Goal: Find specific page/section: Find specific page/section

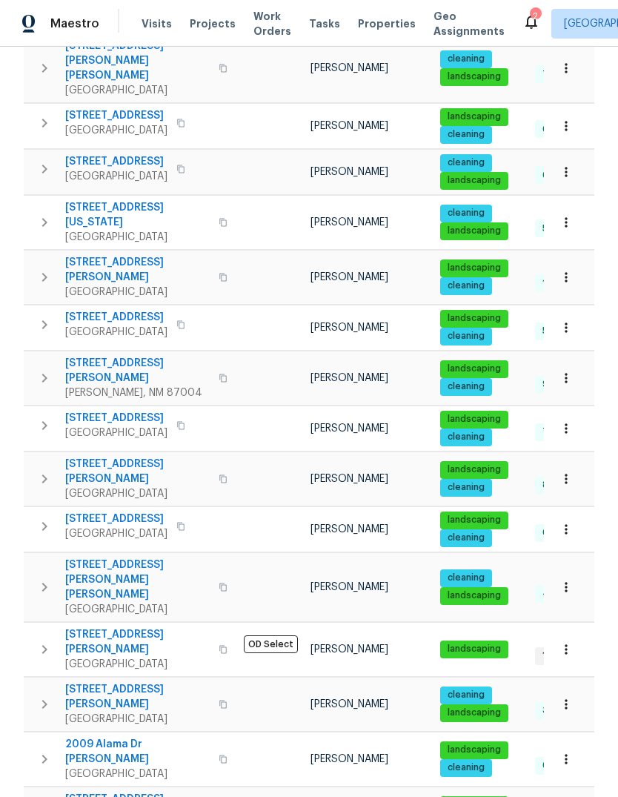
scroll to position [320, 0]
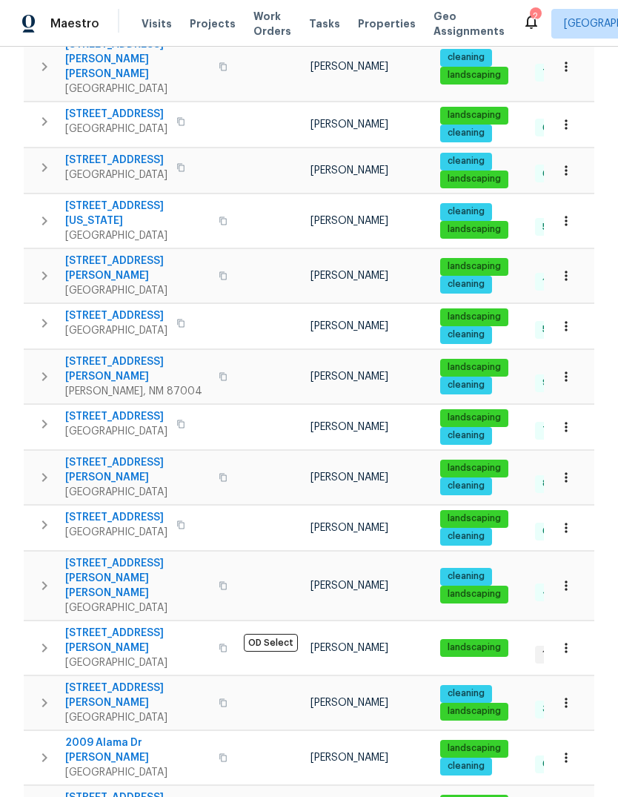
click at [105, 409] on span "802 Pinetree Rd SE" at bounding box center [116, 416] width 102 height 15
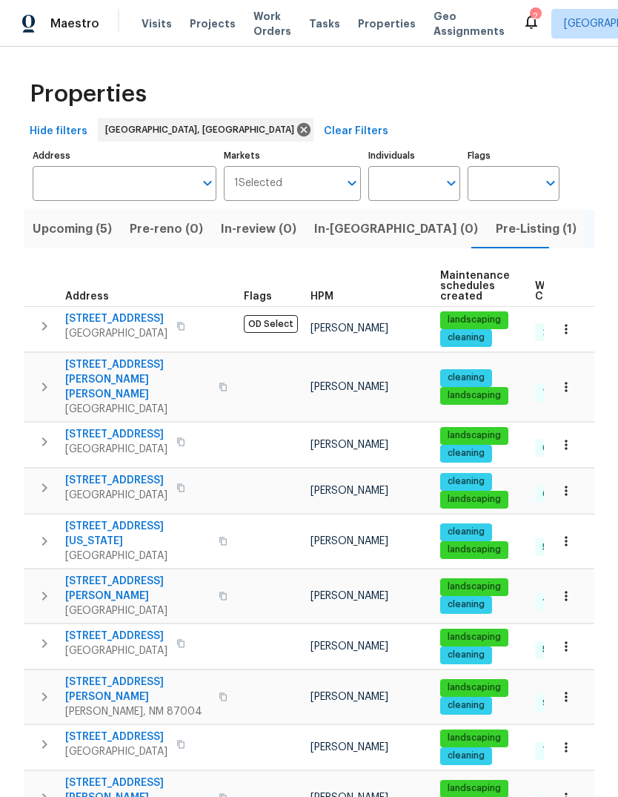
scroll to position [0, 0]
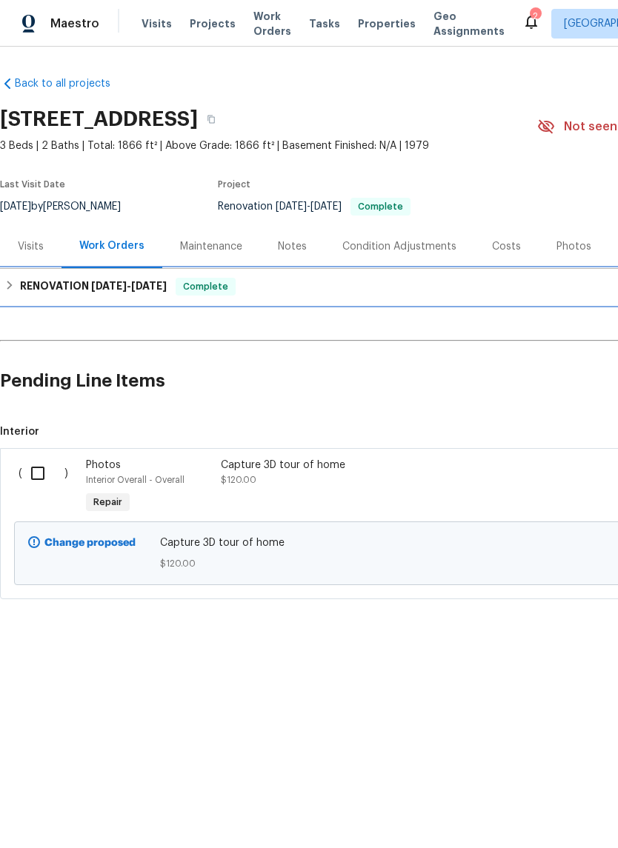
click at [72, 281] on h6 "RENOVATION 8/4/25 - 8/20/25" at bounding box center [93, 287] width 147 height 18
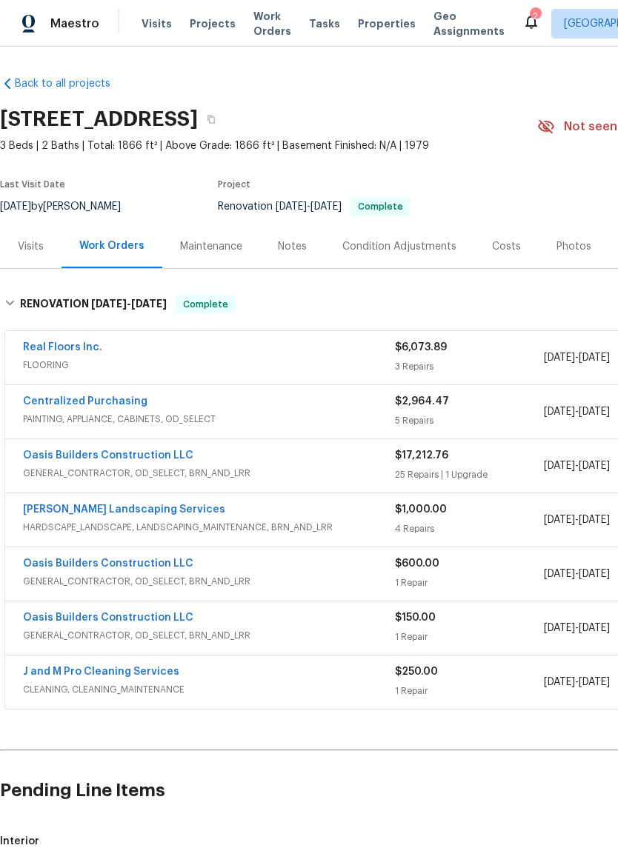
click at [45, 342] on link "Real Floors Inc." at bounding box center [62, 347] width 79 height 10
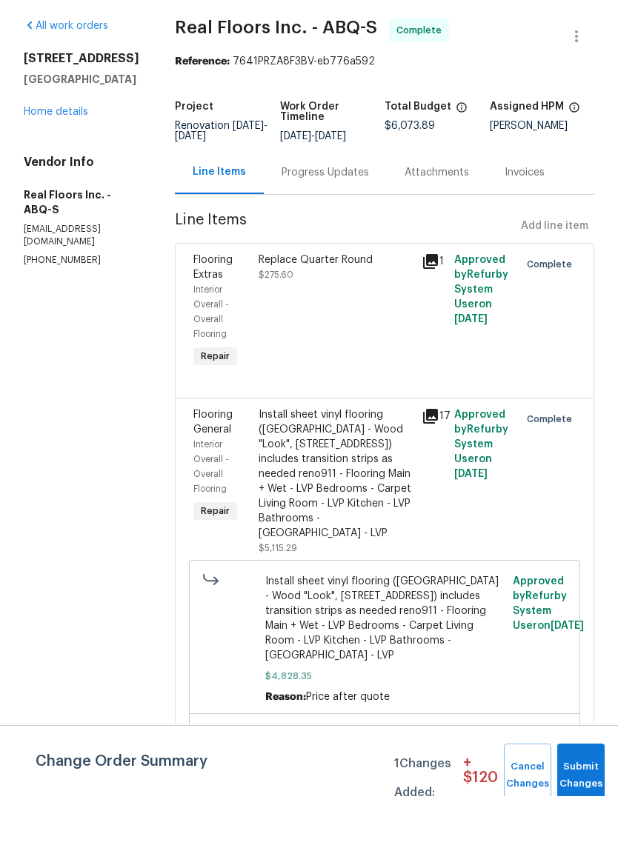
click at [313, 217] on div "Progress Updates" at bounding box center [325, 224] width 87 height 15
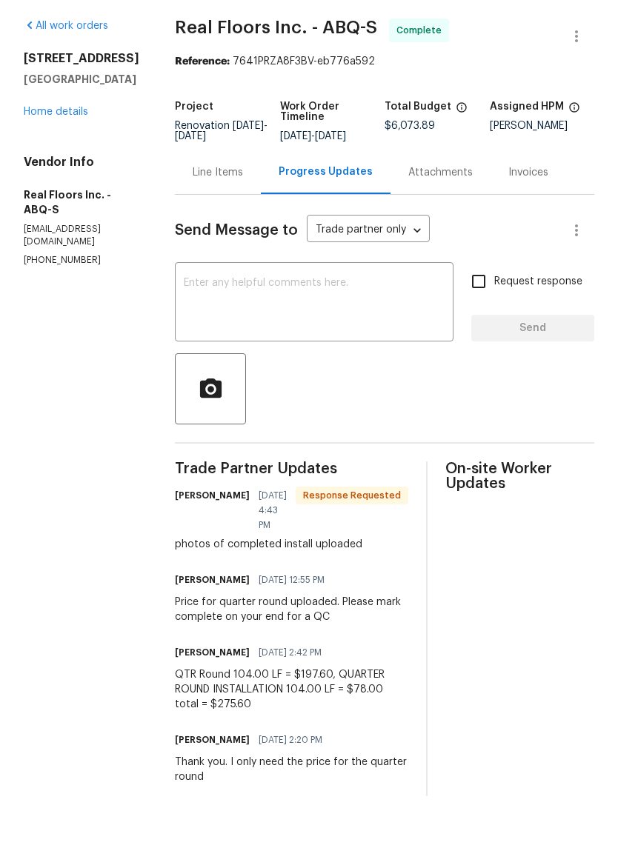
click at [211, 217] on div "Line Items" at bounding box center [218, 224] width 50 height 15
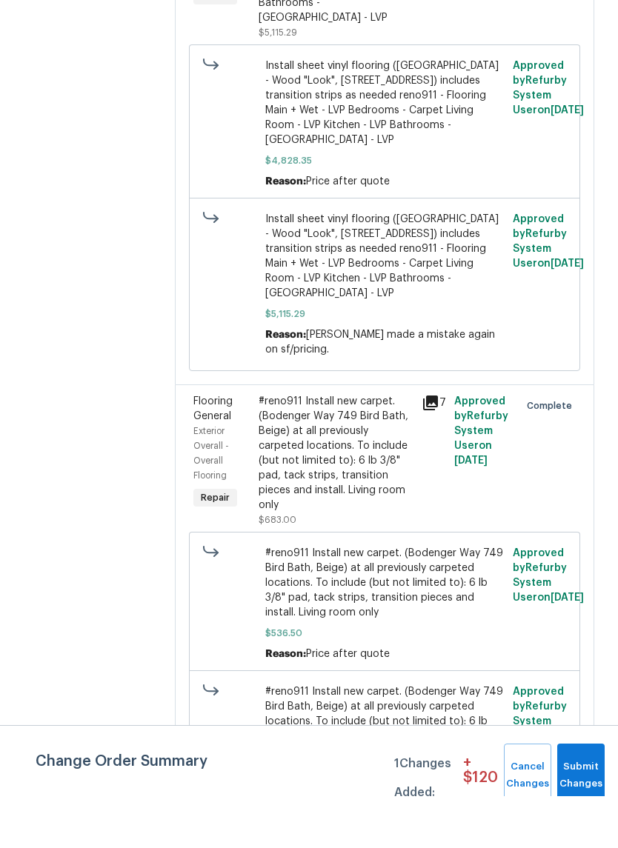
scroll to position [516, 0]
click at [576, 796] on button "Submit Changes" at bounding box center [580, 828] width 47 height 64
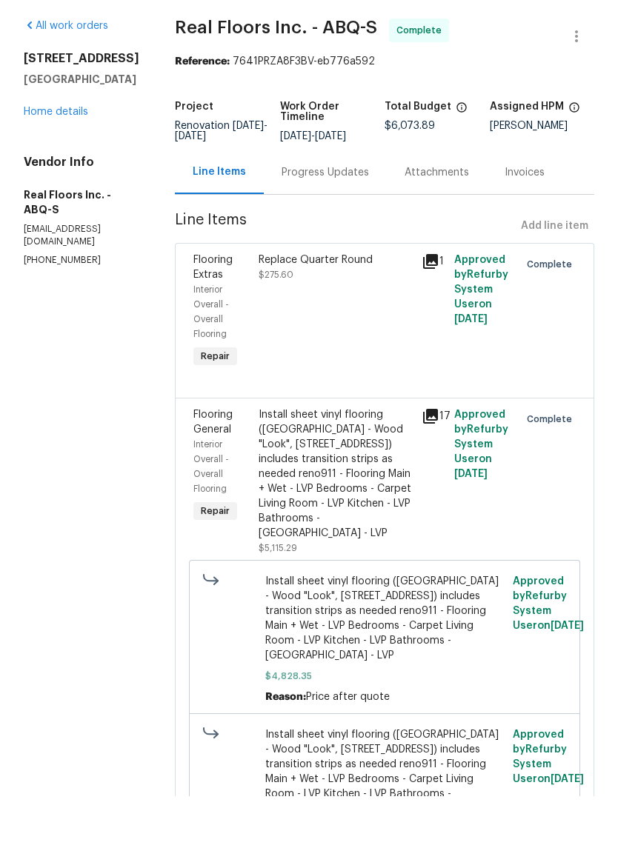
scroll to position [0, 0]
click at [305, 217] on div "Progress Updates" at bounding box center [325, 224] width 87 height 15
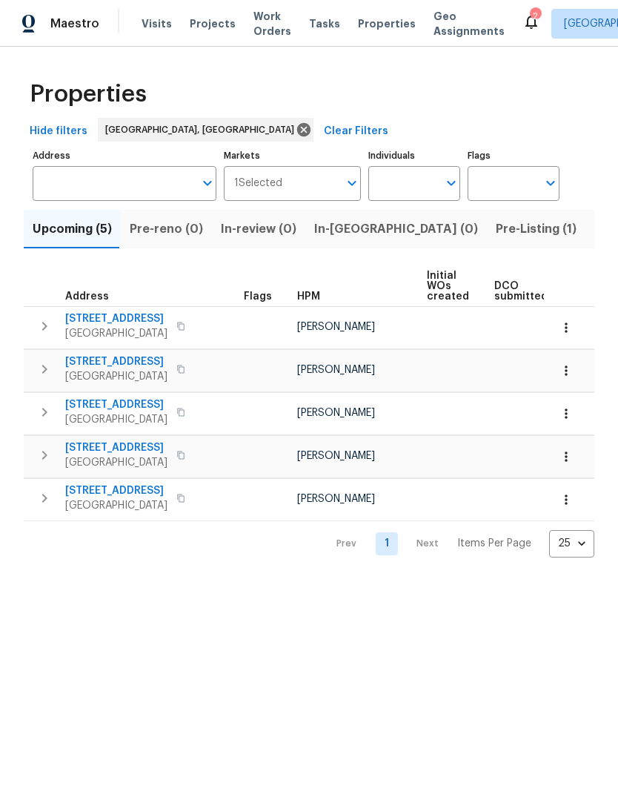
click at [496, 219] on span "Pre-Listing (1)" at bounding box center [536, 229] width 81 height 21
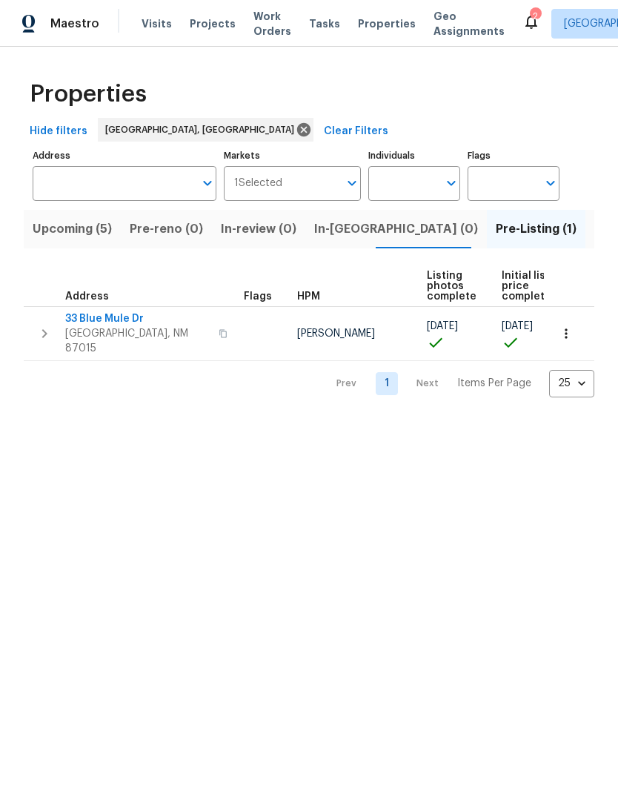
click at [96, 313] on span "33 Blue Mule Dr" at bounding box center [137, 318] width 145 height 15
click at [53, 225] on span "Upcoming (5)" at bounding box center [72, 229] width 79 height 21
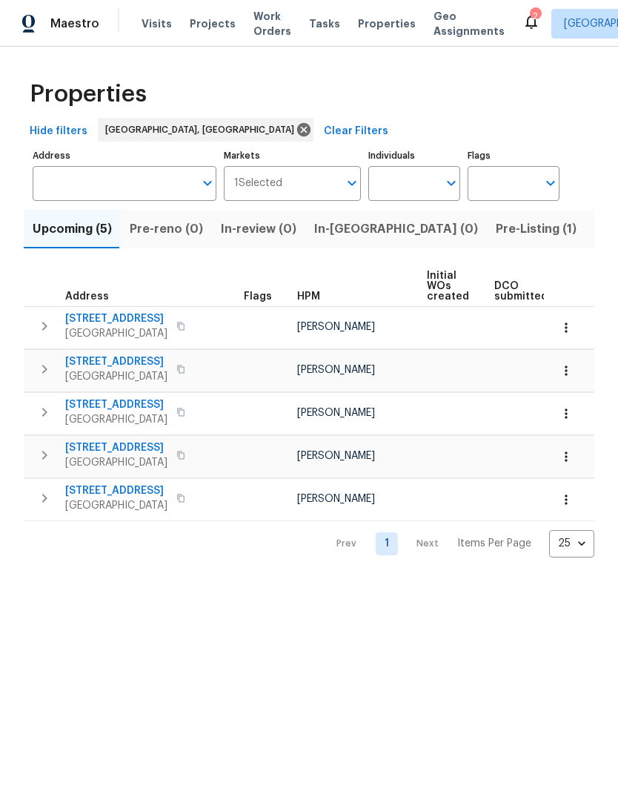
click at [566, 371] on icon "button" at bounding box center [566, 370] width 2 height 10
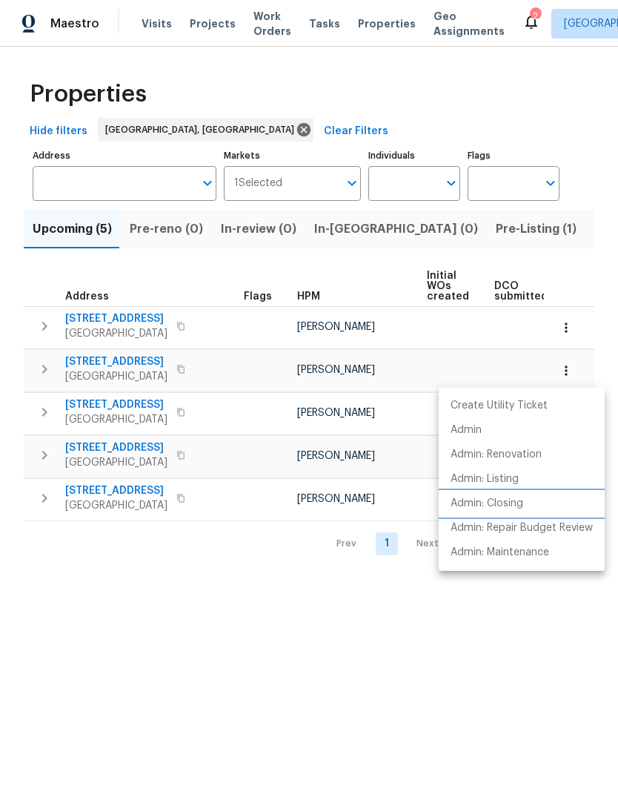
click at [495, 503] on p "Admin: Closing" at bounding box center [487, 504] width 73 height 16
click at [236, 667] on div at bounding box center [309, 398] width 618 height 797
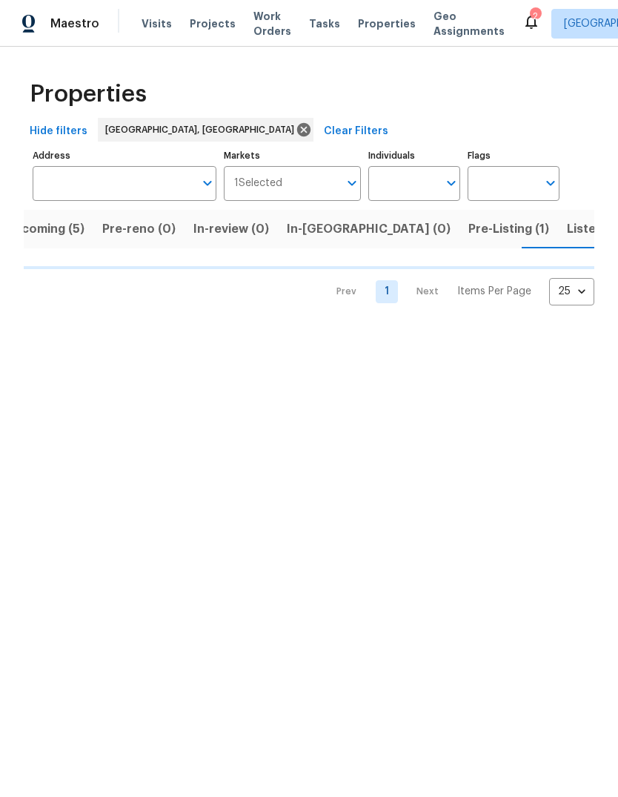
scroll to position [0, 28]
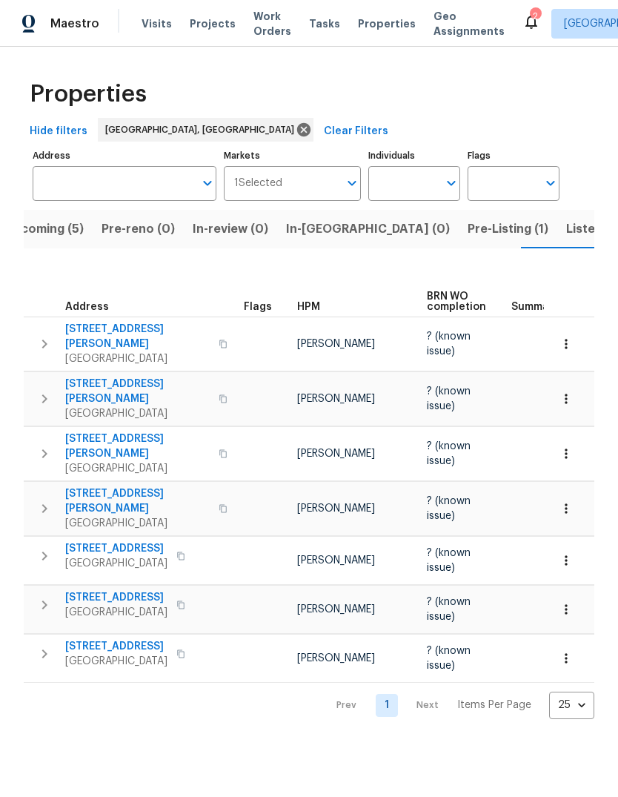
click at [566, 229] on span "Listed (29)" at bounding box center [598, 229] width 64 height 21
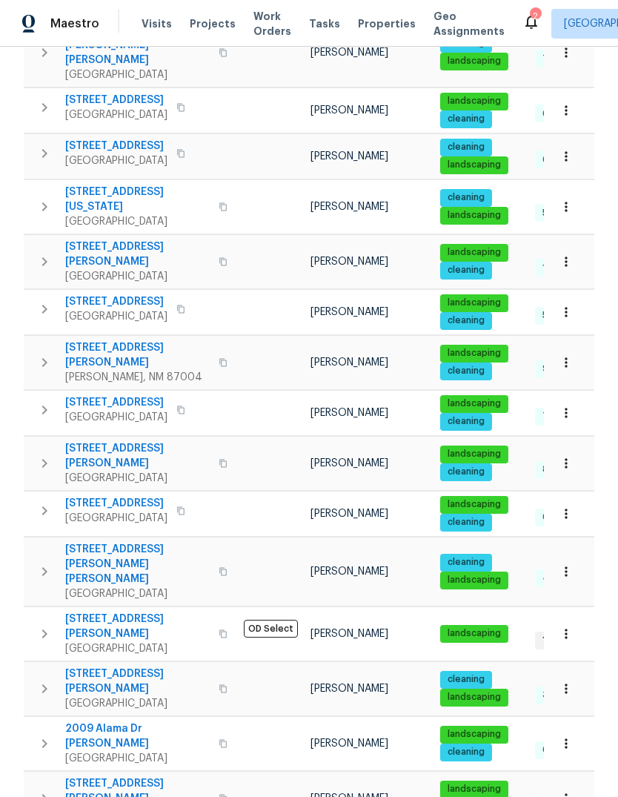
scroll to position [335, 0]
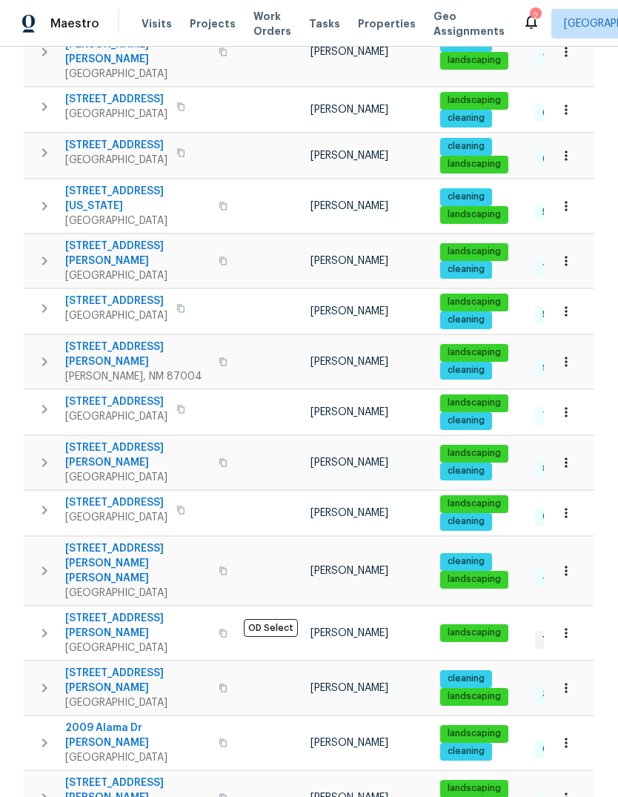
click at [121, 440] on span "3478 White Horse Dr SE" at bounding box center [137, 455] width 145 height 30
click at [522, 24] on icon at bounding box center [531, 22] width 18 height 18
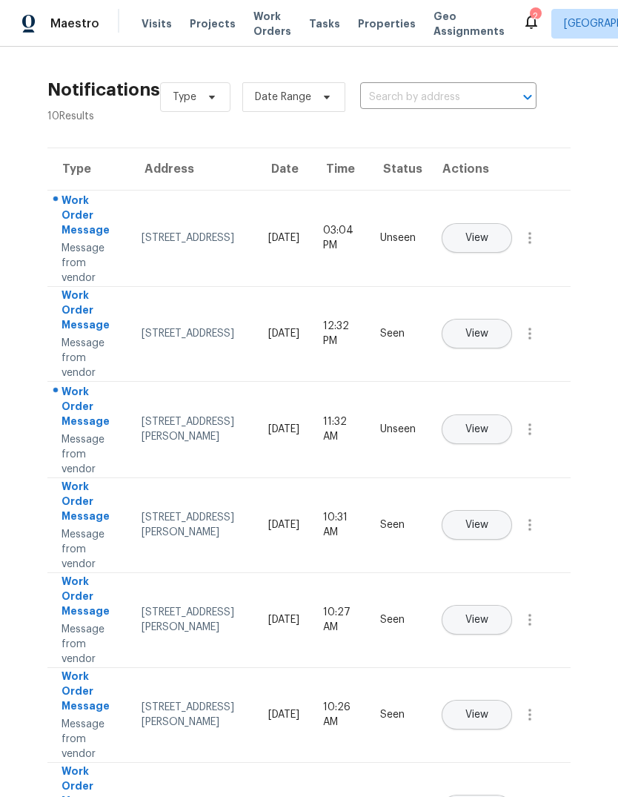
click at [488, 233] on span "View" at bounding box center [476, 238] width 23 height 11
click at [488, 424] on span "View" at bounding box center [476, 429] width 23 height 11
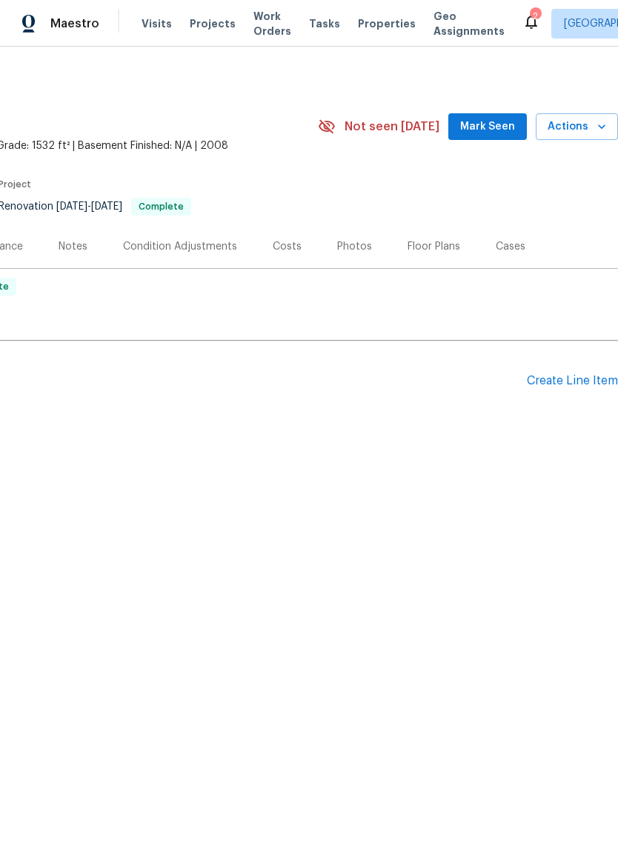
scroll to position [0, 219]
click at [500, 122] on span "Mark Seen" at bounding box center [487, 127] width 55 height 19
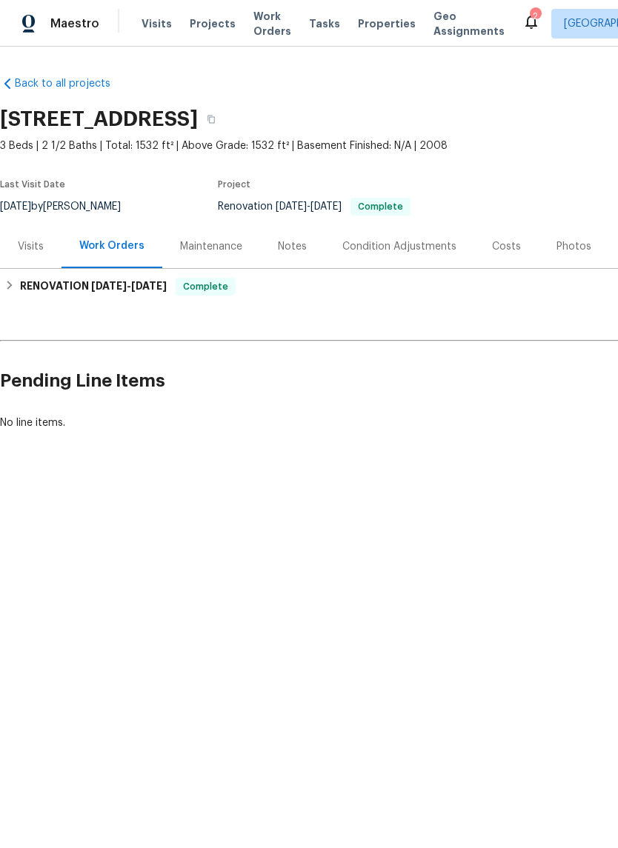
scroll to position [0, 0]
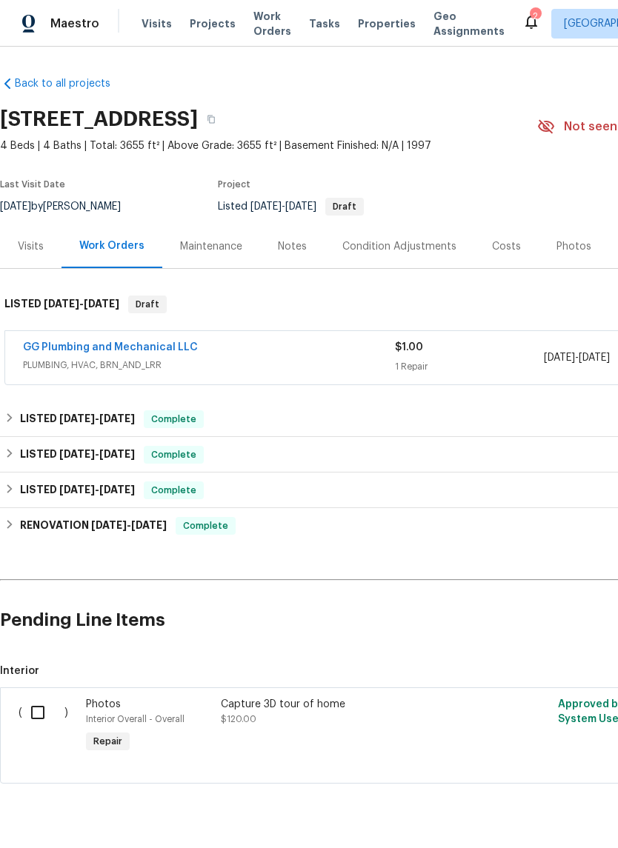
click at [81, 342] on link "GG Plumbing and Mechanical LLC" at bounding box center [110, 347] width 175 height 10
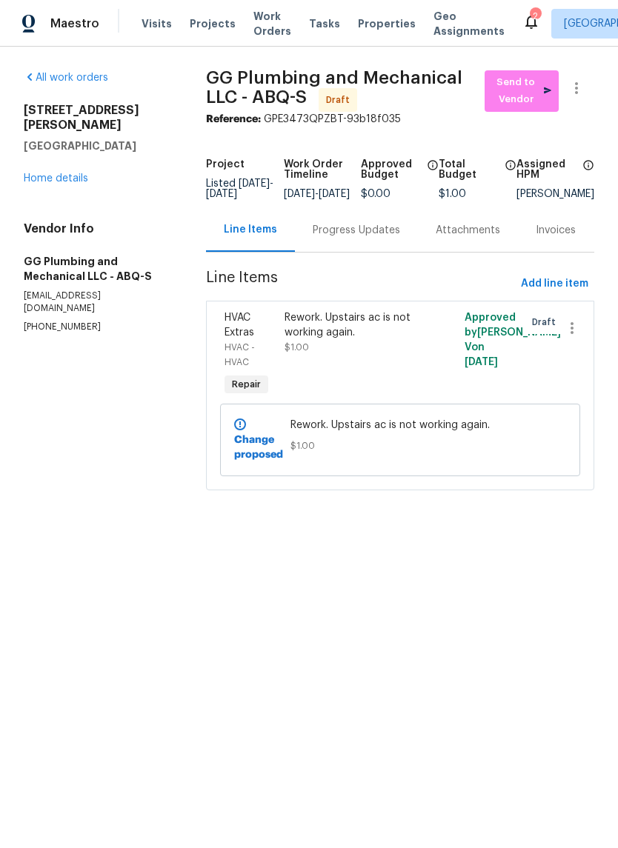
click at [341, 238] on div "Progress Updates" at bounding box center [356, 230] width 87 height 15
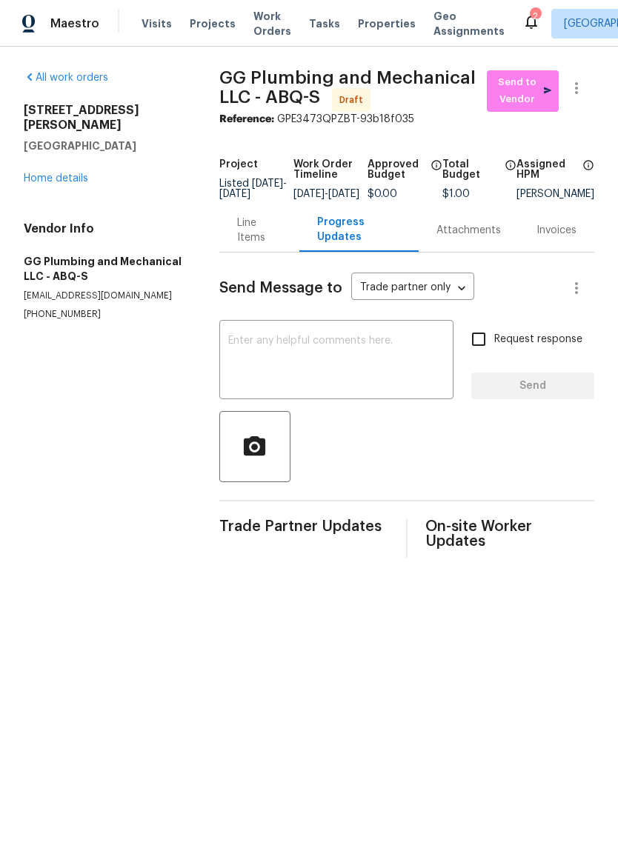
click at [249, 346] on textarea at bounding box center [336, 362] width 216 height 52
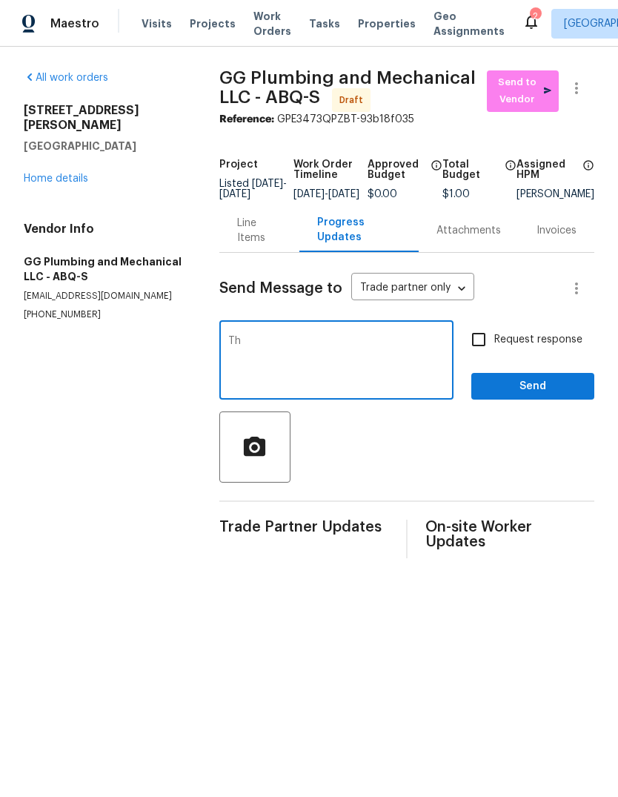
type textarea "T"
type textarea "W"
click at [47, 173] on link "Home details" at bounding box center [56, 178] width 64 height 10
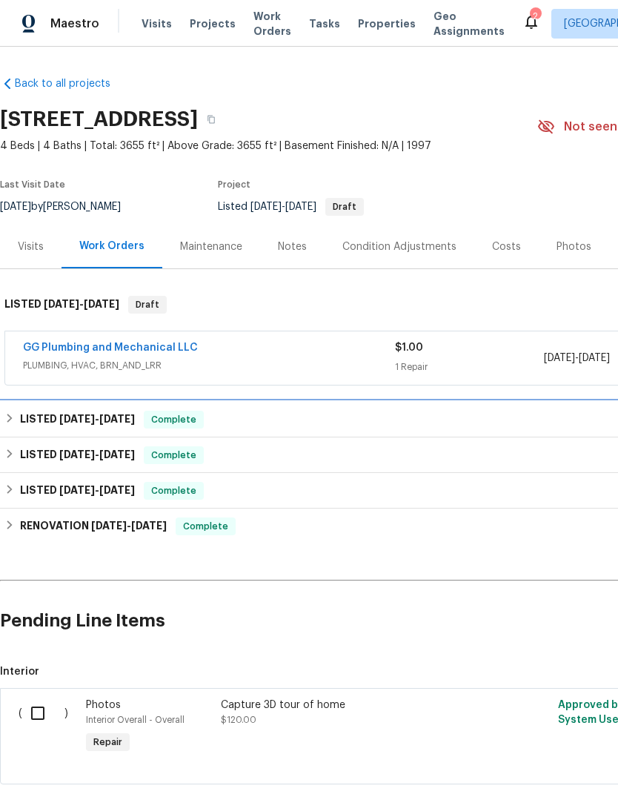
click at [67, 419] on span "[DATE]" at bounding box center [77, 418] width 36 height 10
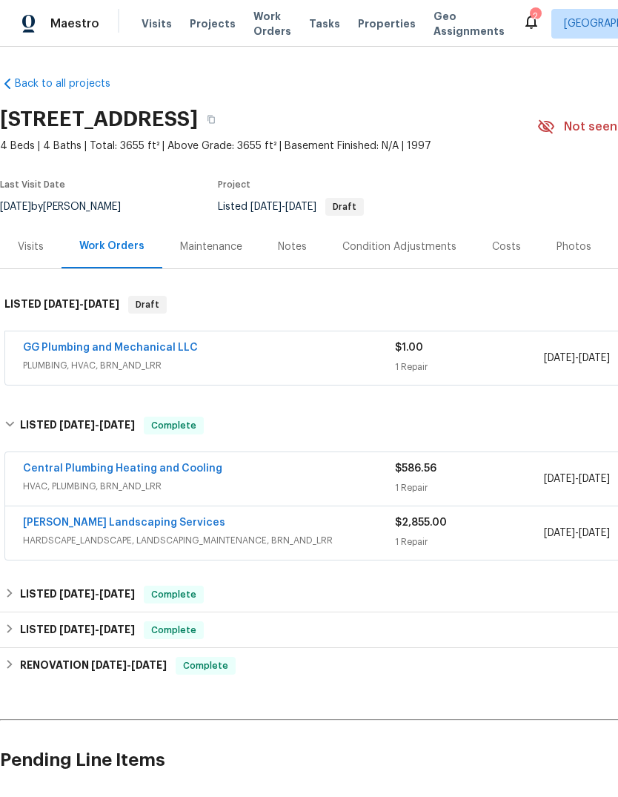
click at [68, 342] on link "GG Plumbing and Mechanical LLC" at bounding box center [110, 347] width 175 height 10
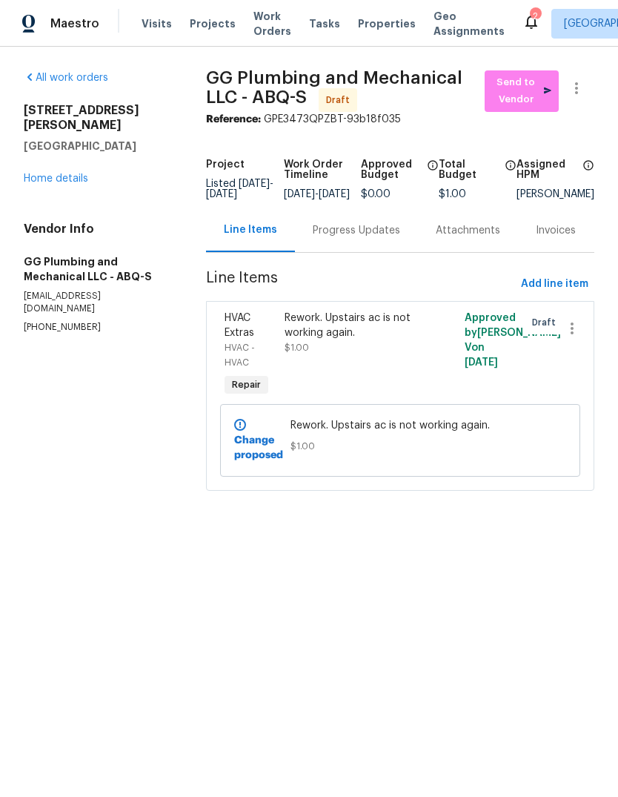
click at [497, 351] on div "Approved by [PERSON_NAME] V on [DATE]" at bounding box center [490, 355] width 60 height 98
copy span "[PERSON_NAME]"
click at [53, 173] on link "Home details" at bounding box center [56, 178] width 64 height 10
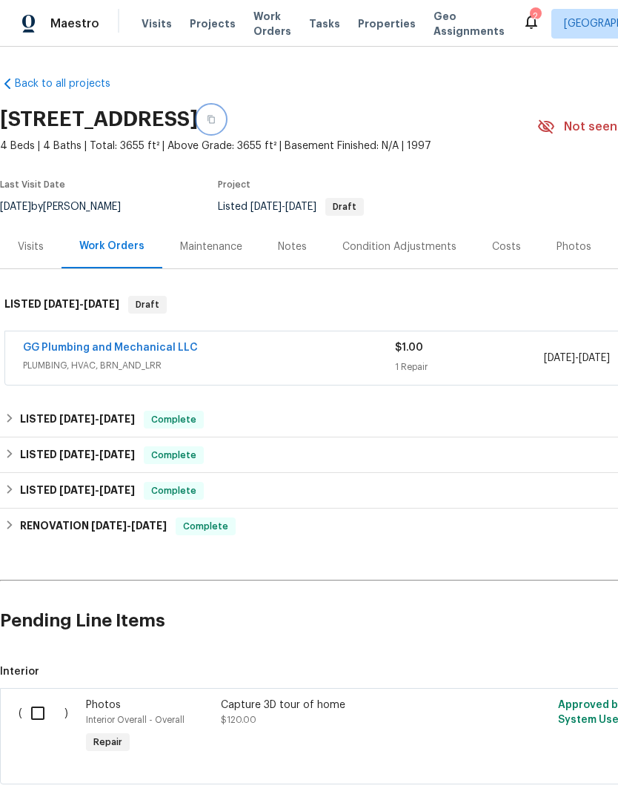
click at [215, 117] on icon "button" at bounding box center [210, 120] width 7 height 8
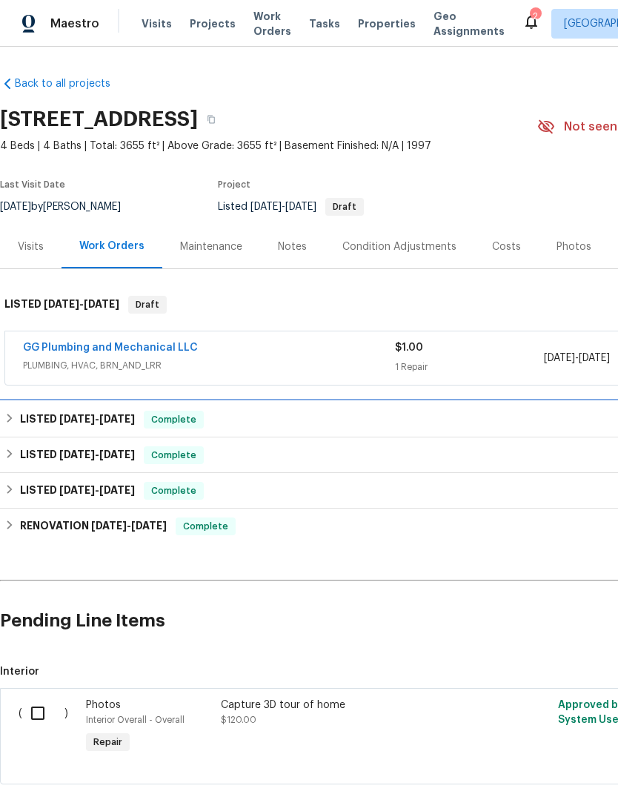
click at [109, 414] on span "8/11/25" at bounding box center [117, 418] width 36 height 10
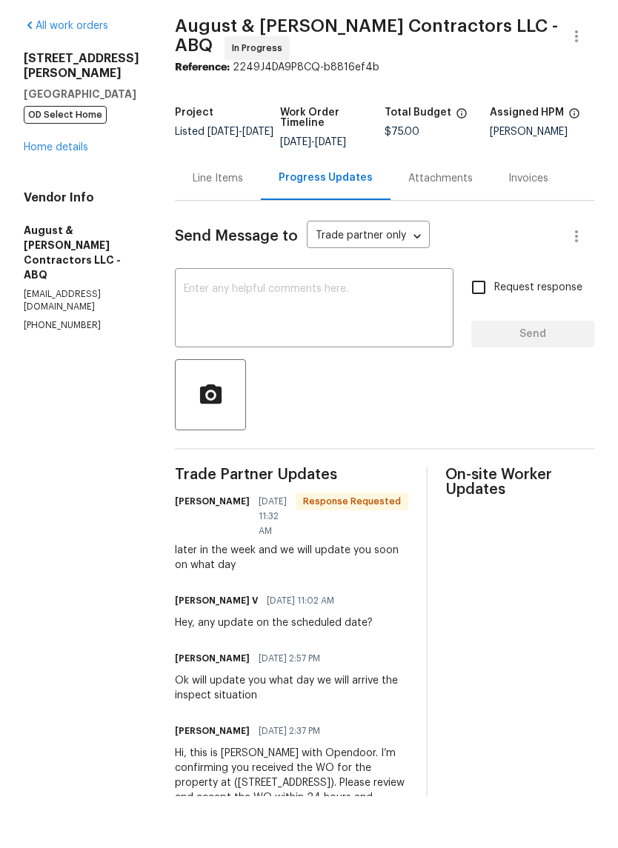
click at [202, 208] on div "Line Items" at bounding box center [218, 230] width 86 height 44
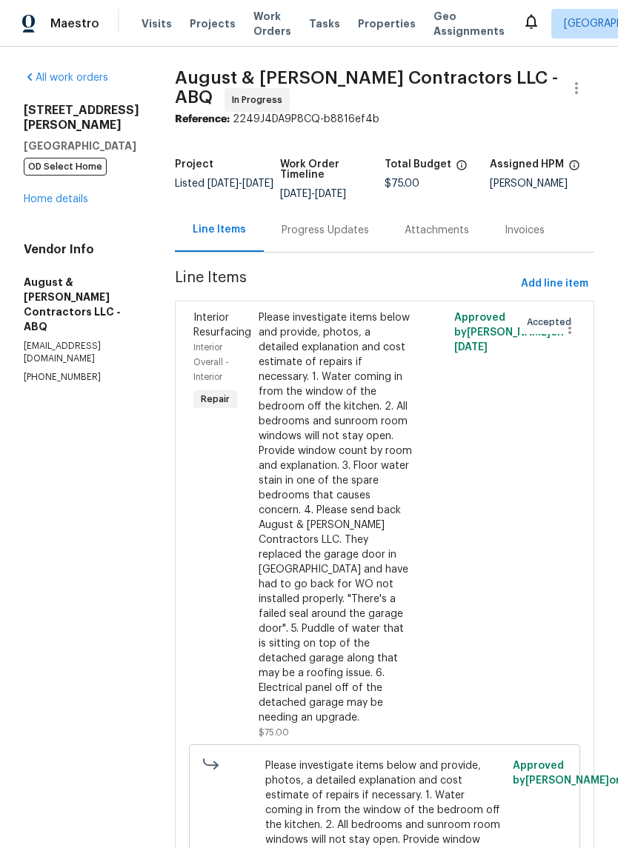
click at [313, 231] on div "Progress Updates" at bounding box center [325, 230] width 87 height 15
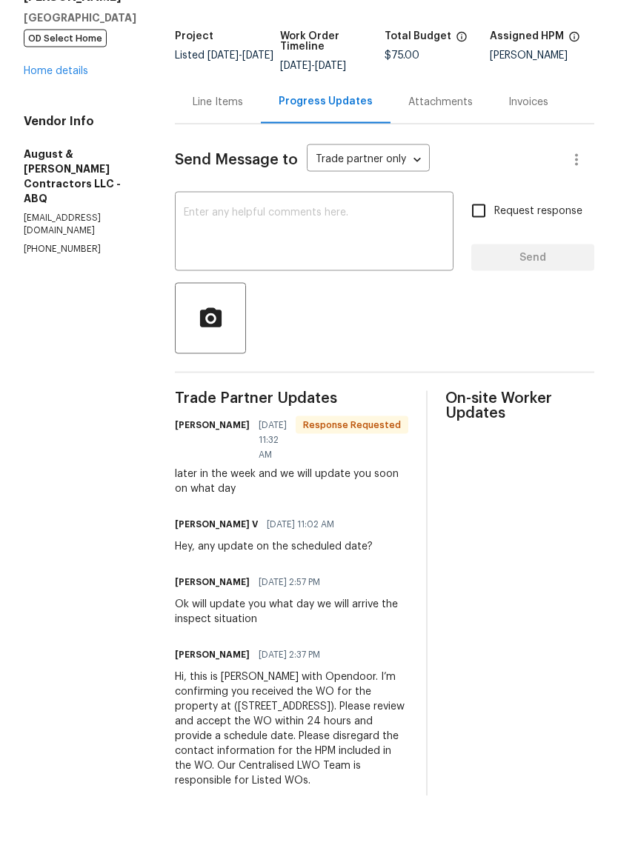
scroll to position [36, 0]
click at [207, 147] on div "Line Items" at bounding box center [218, 154] width 50 height 15
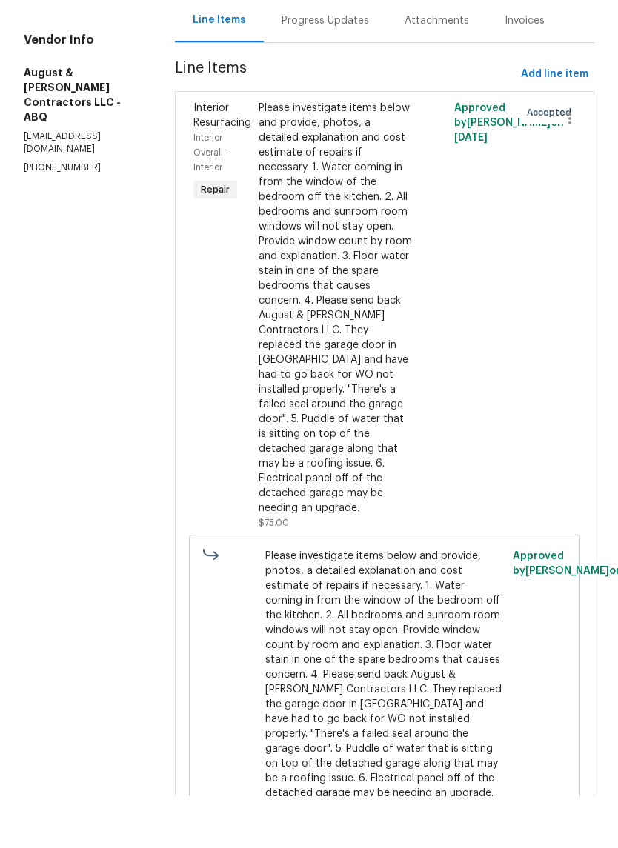
scroll to position [157, 0]
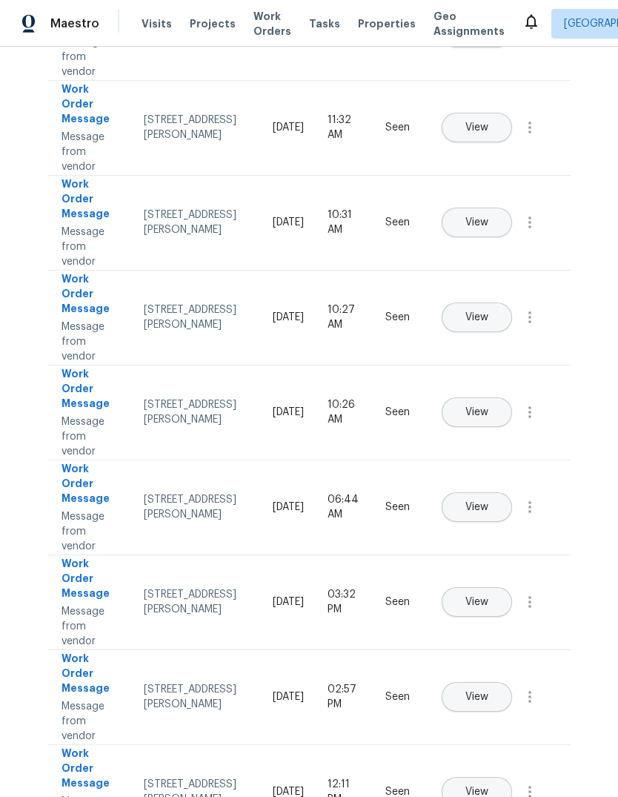
scroll to position [299, 0]
